Goal: Transaction & Acquisition: Download file/media

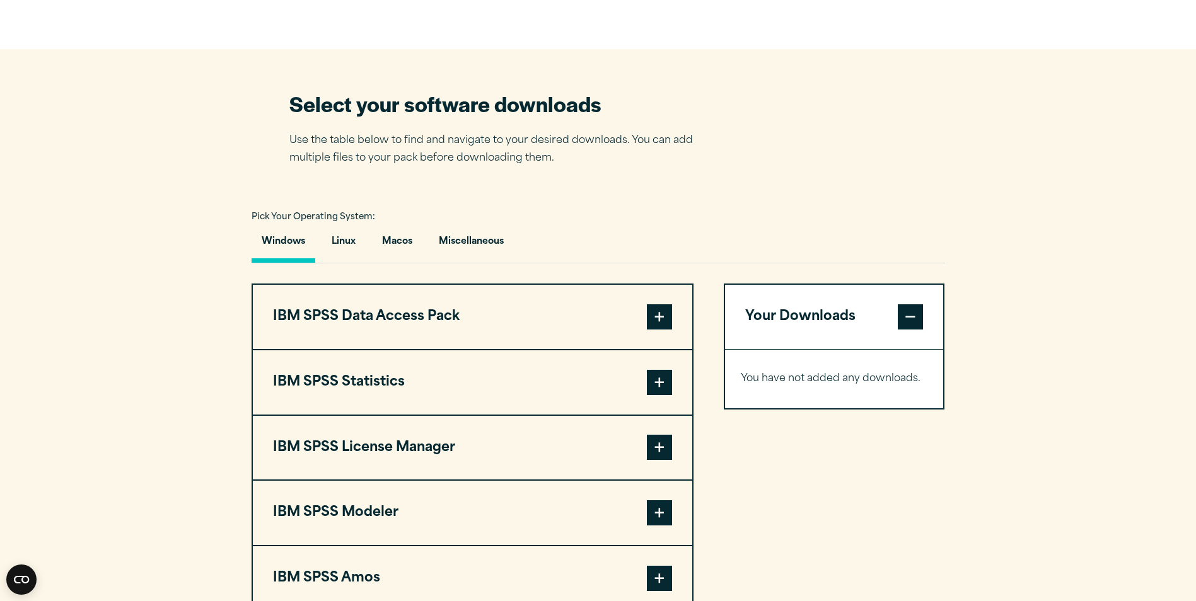
scroll to position [693, 0]
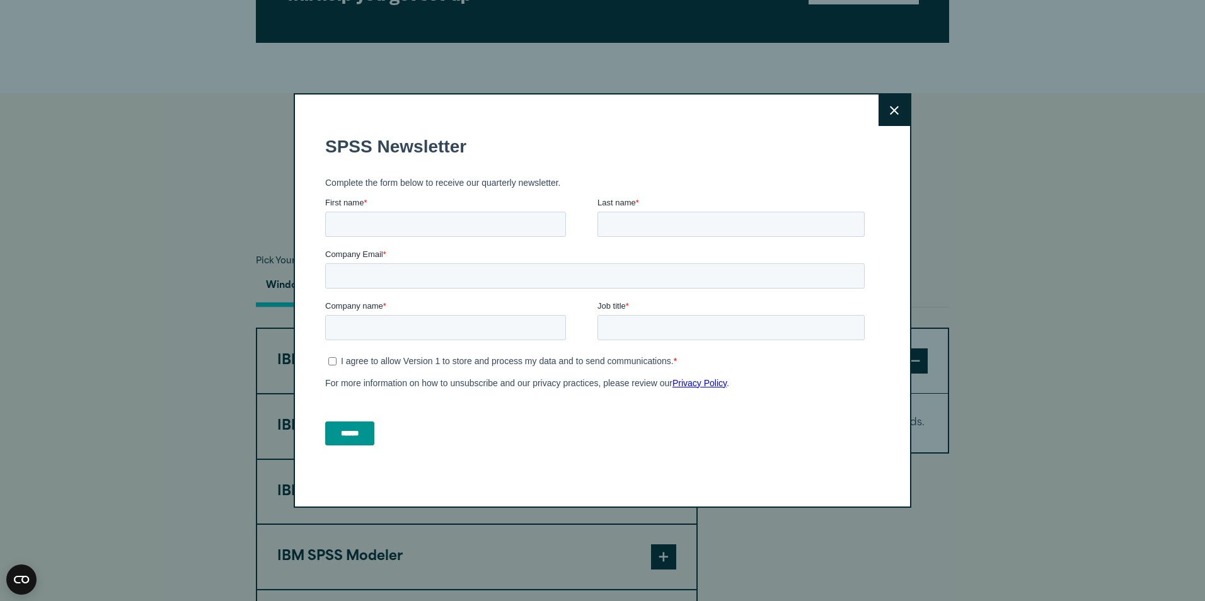
click at [896, 105] on button "Close" at bounding box center [895, 111] width 32 height 32
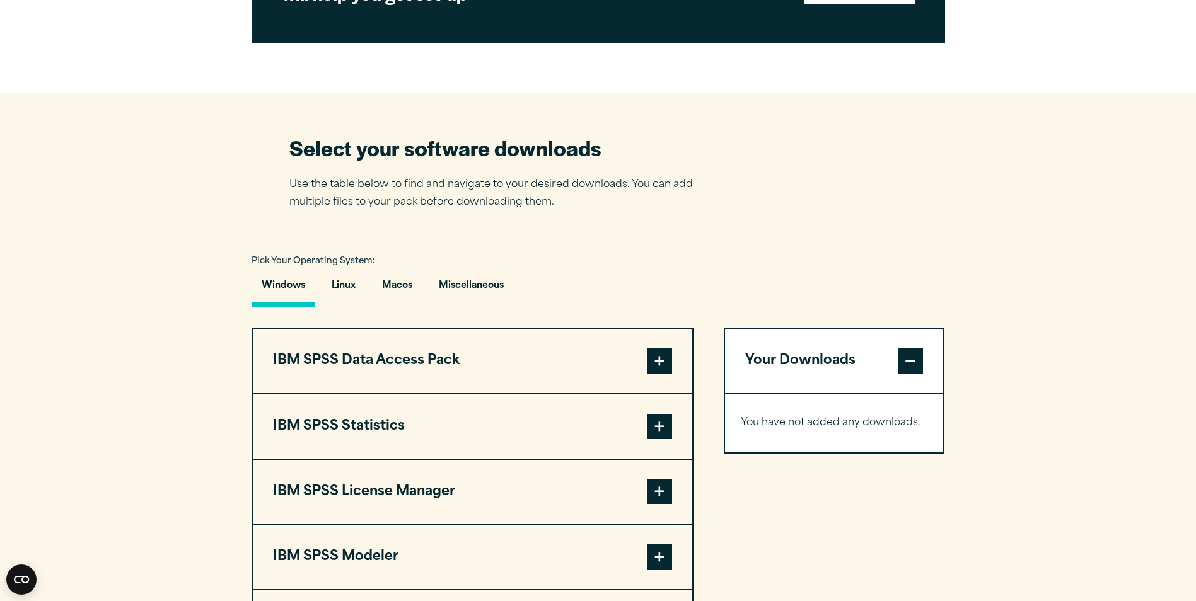
click at [666, 420] on span at bounding box center [659, 426] width 25 height 25
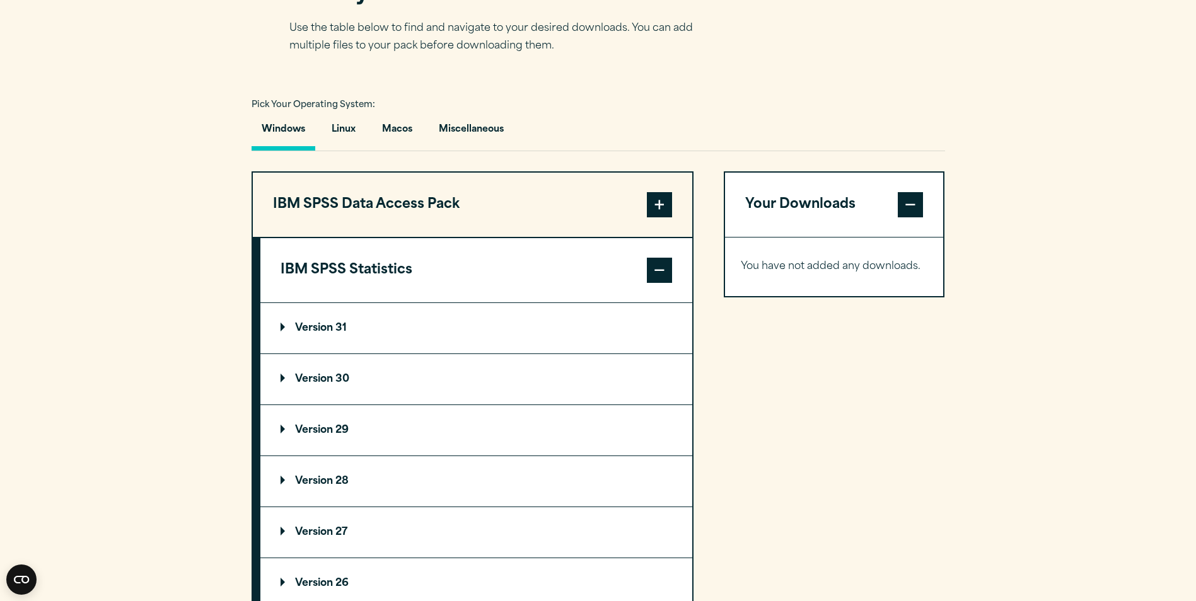
scroll to position [883, 0]
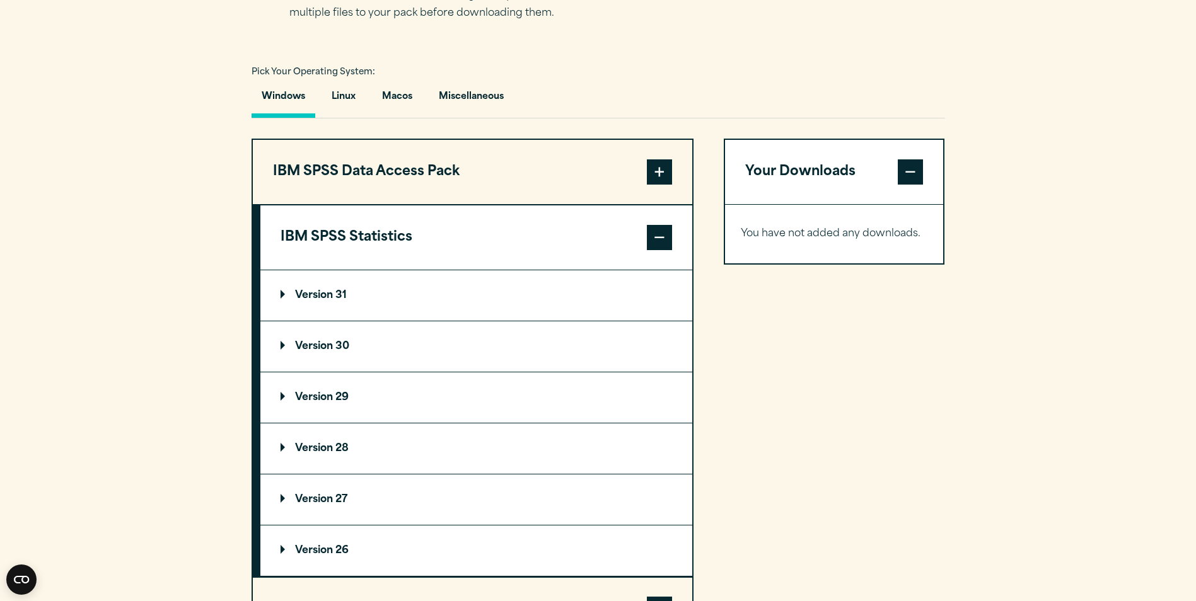
click at [339, 291] on p "Version 31" at bounding box center [314, 296] width 66 height 10
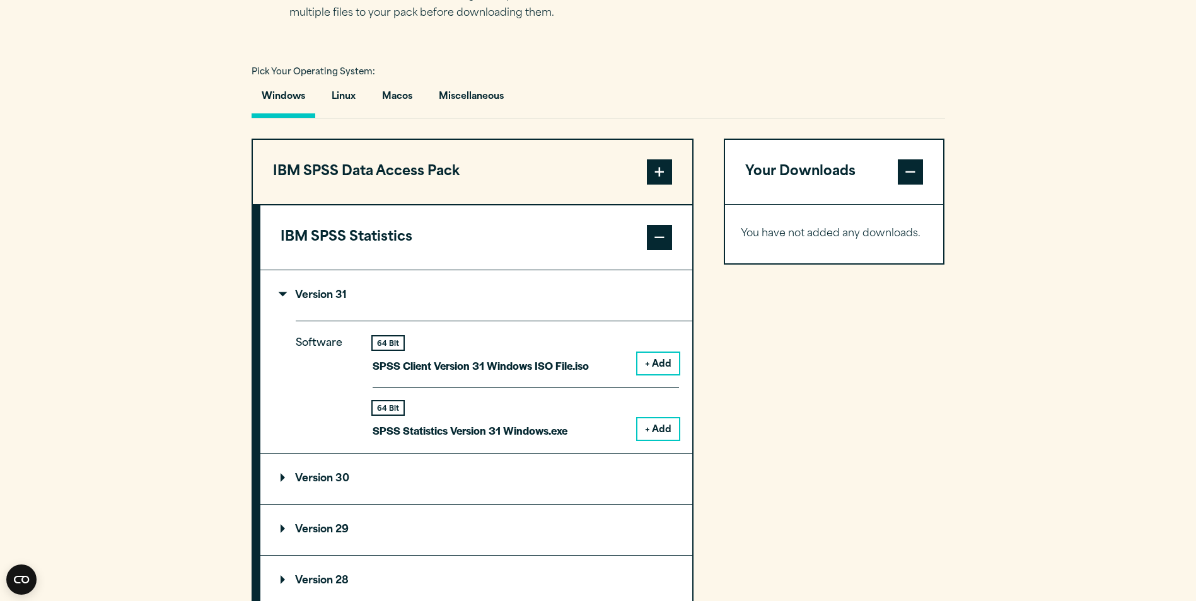
click at [652, 236] on span at bounding box center [659, 237] width 25 height 25
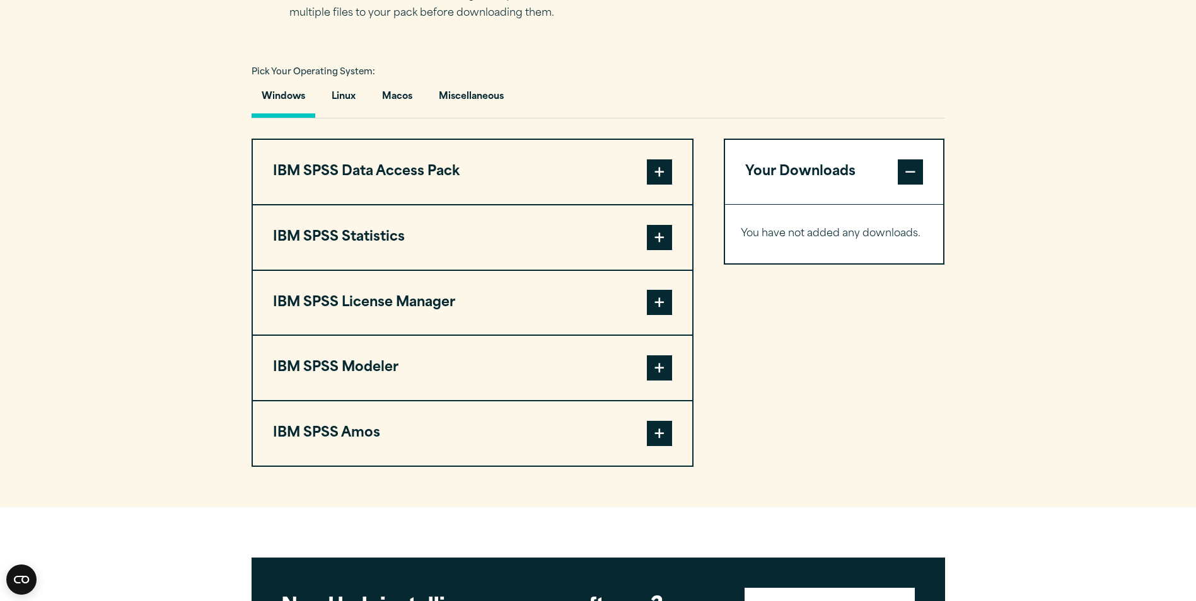
click at [652, 233] on span at bounding box center [659, 237] width 25 height 25
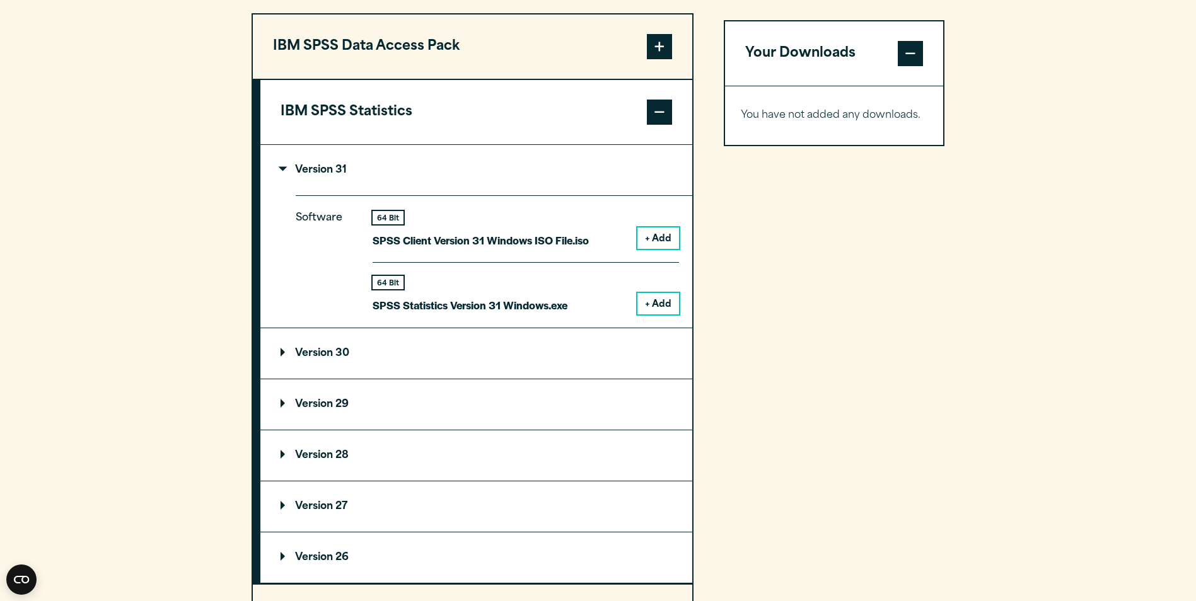
scroll to position [1009, 0]
click at [393, 403] on summary "Version 29" at bounding box center [476, 404] width 432 height 50
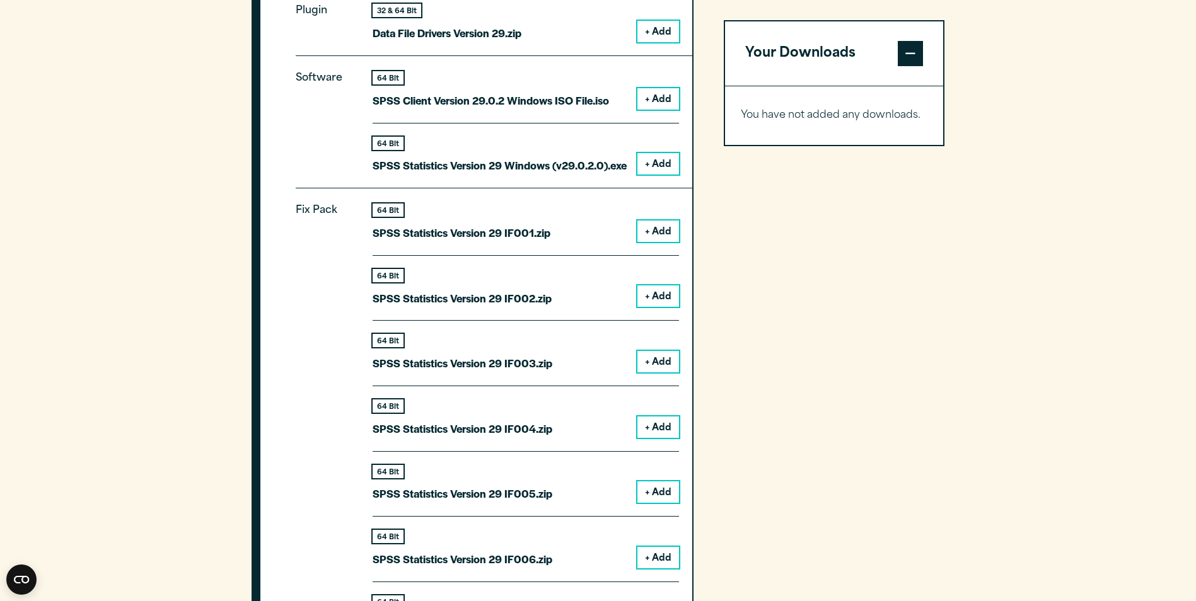
scroll to position [1324, 0]
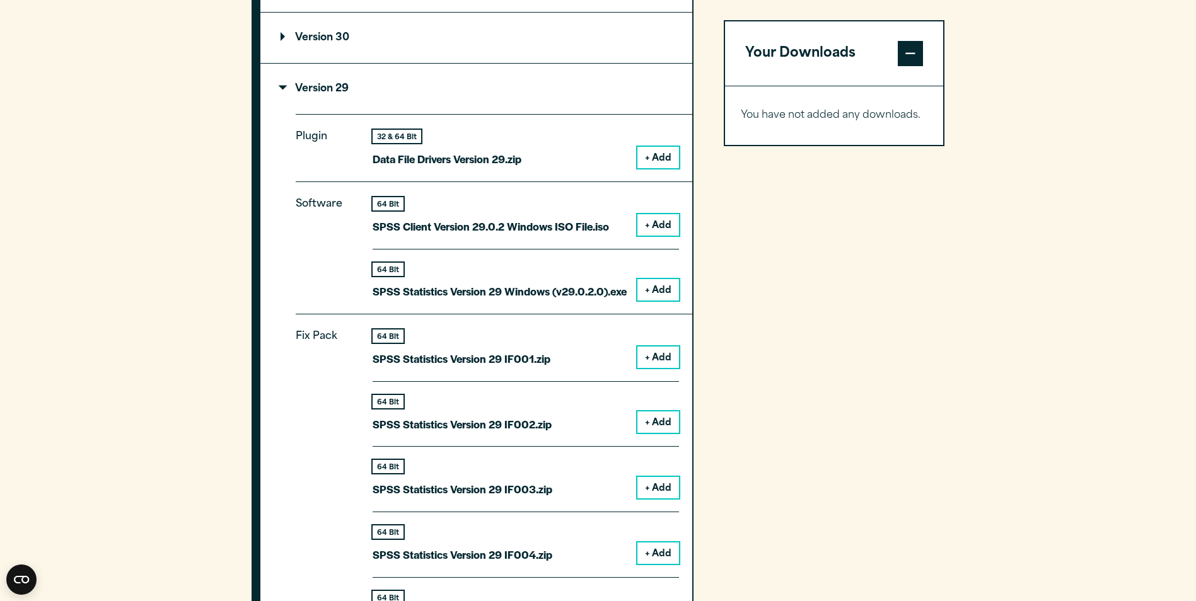
click at [654, 294] on button "+ Add" at bounding box center [658, 289] width 42 height 21
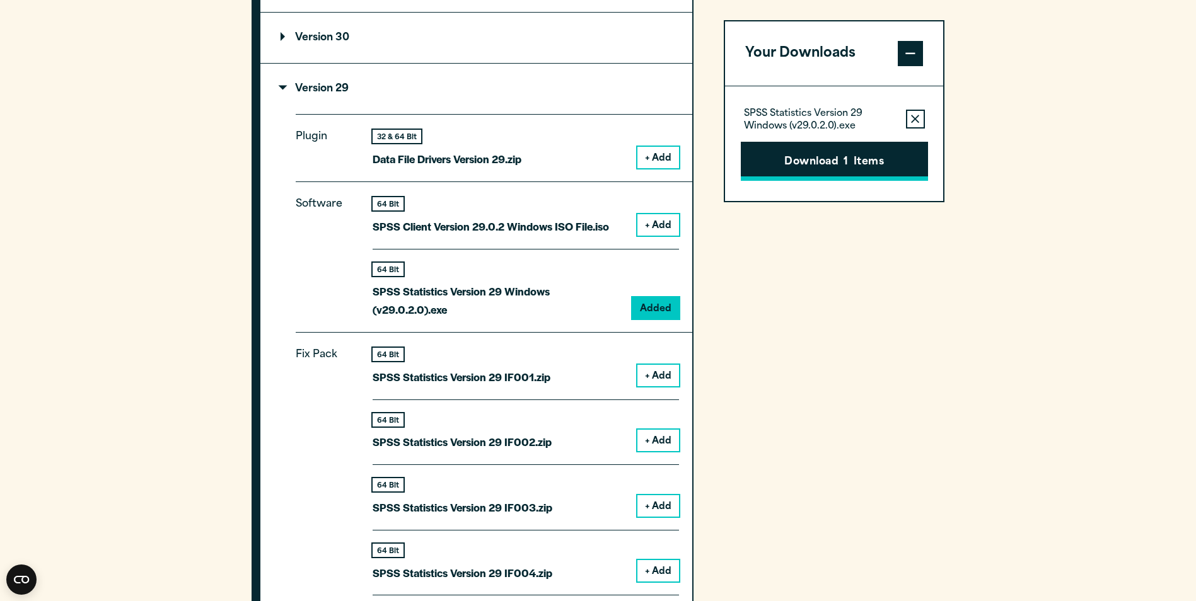
click at [835, 151] on button "Download 1 Items" at bounding box center [834, 161] width 187 height 39
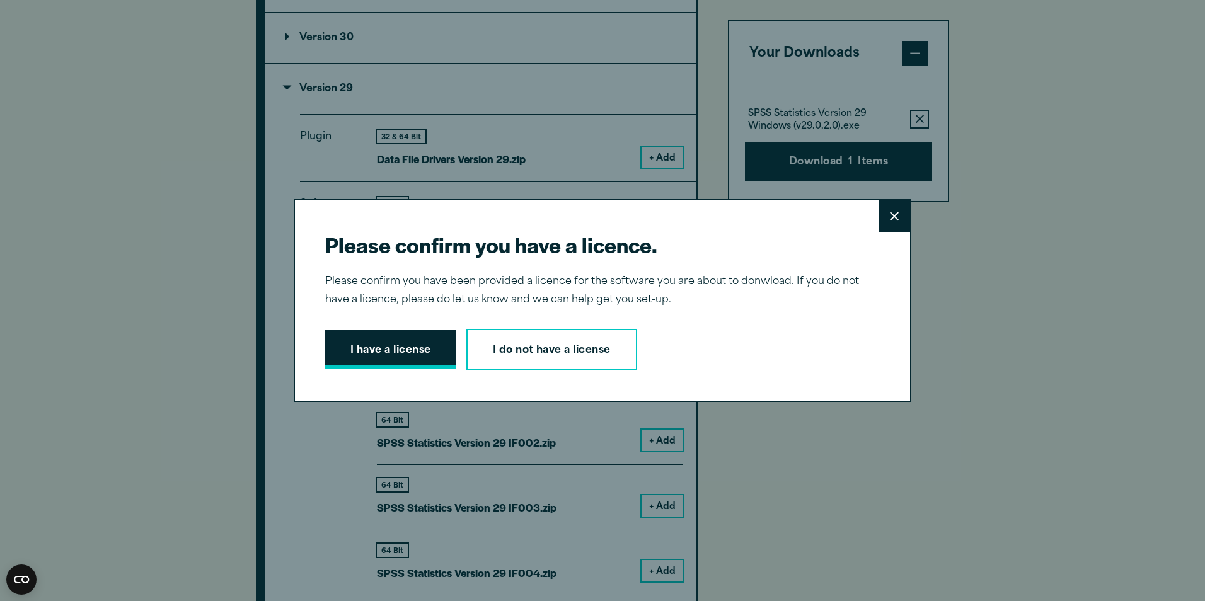
click at [395, 360] on button "I have a license" at bounding box center [390, 349] width 131 height 39
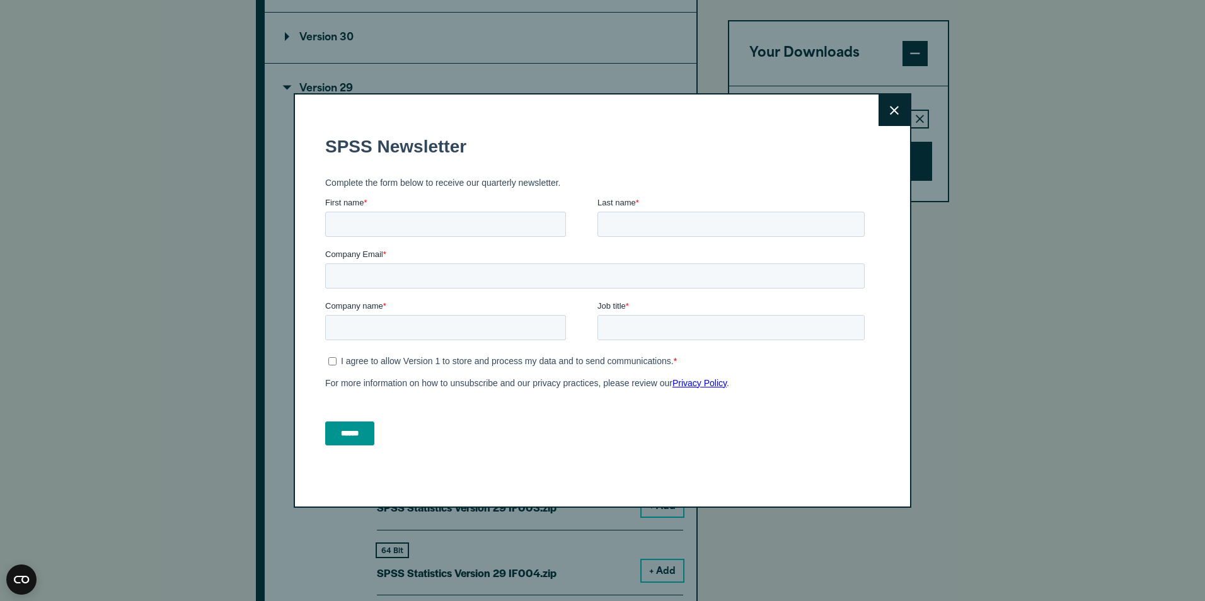
click at [890, 113] on icon at bounding box center [894, 110] width 9 height 9
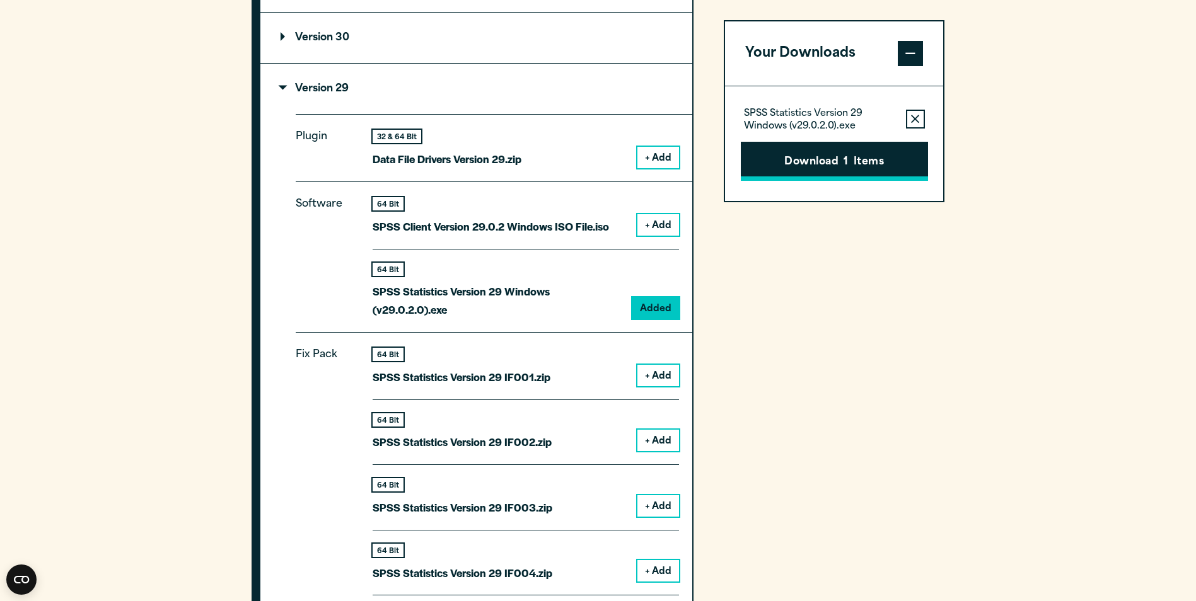
click at [832, 169] on button "Download 1 Items" at bounding box center [834, 161] width 187 height 39
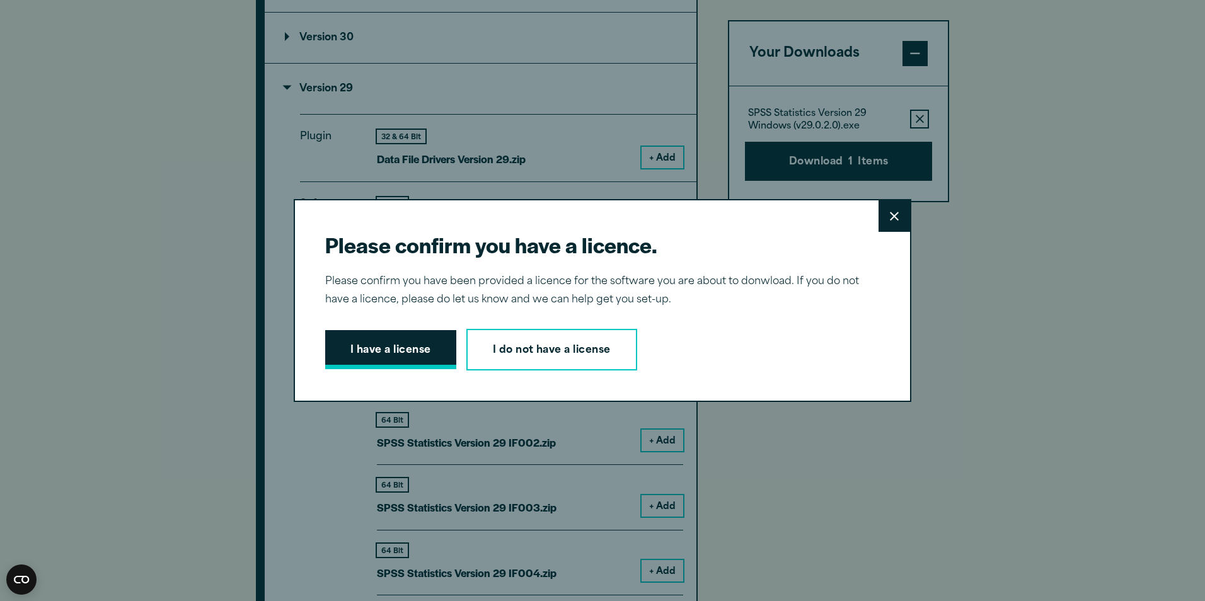
click at [400, 358] on button "I have a license" at bounding box center [390, 349] width 131 height 39
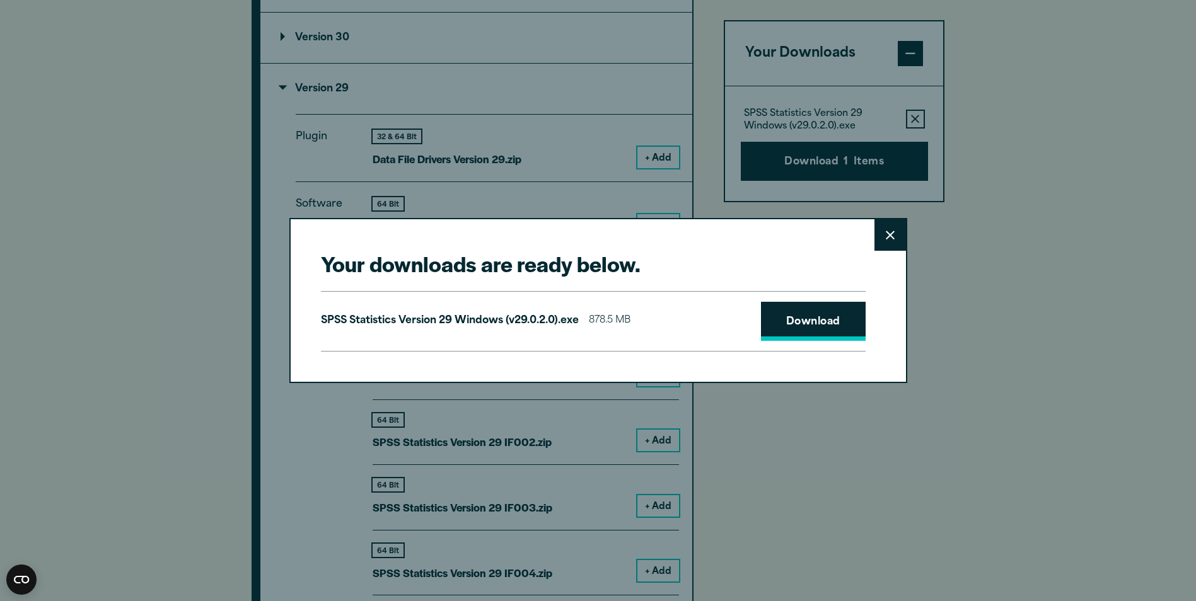
click at [812, 325] on link "Download" at bounding box center [813, 321] width 105 height 39
